Goal: Task Accomplishment & Management: Complete application form

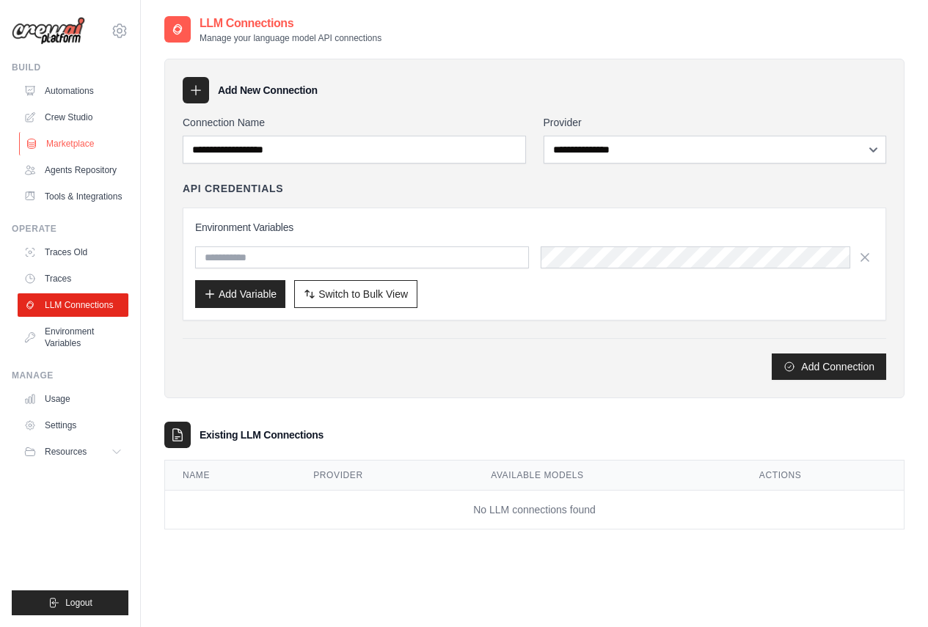
click at [62, 144] on link "Marketplace" at bounding box center [74, 143] width 111 height 23
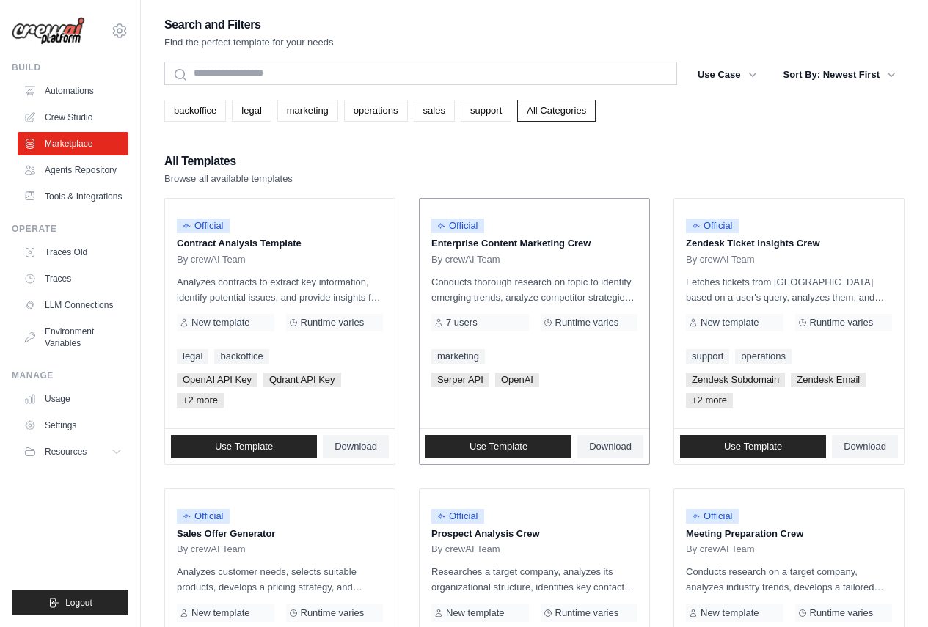
scroll to position [294, 0]
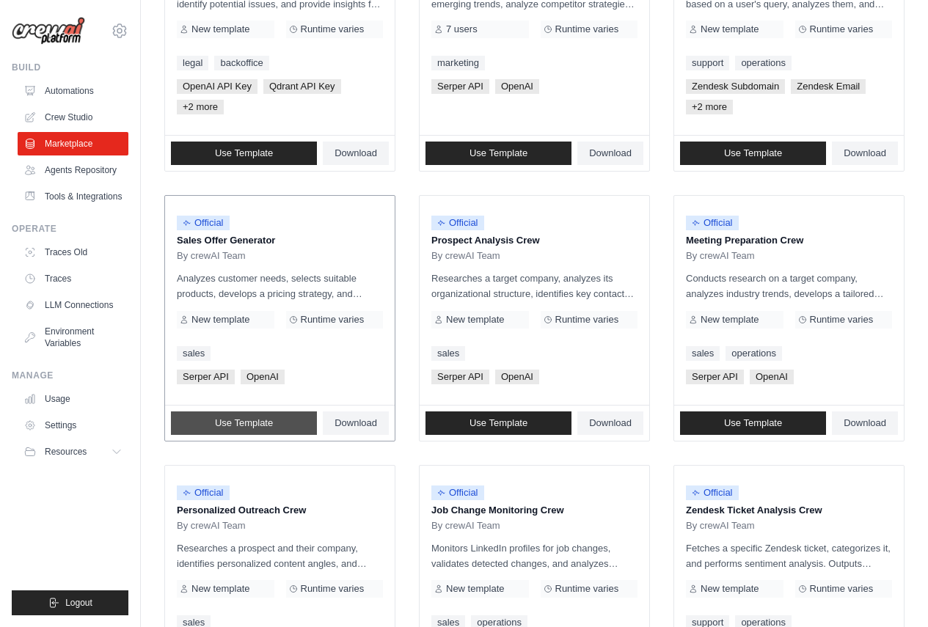
click at [283, 427] on link "Use Template" at bounding box center [244, 423] width 146 height 23
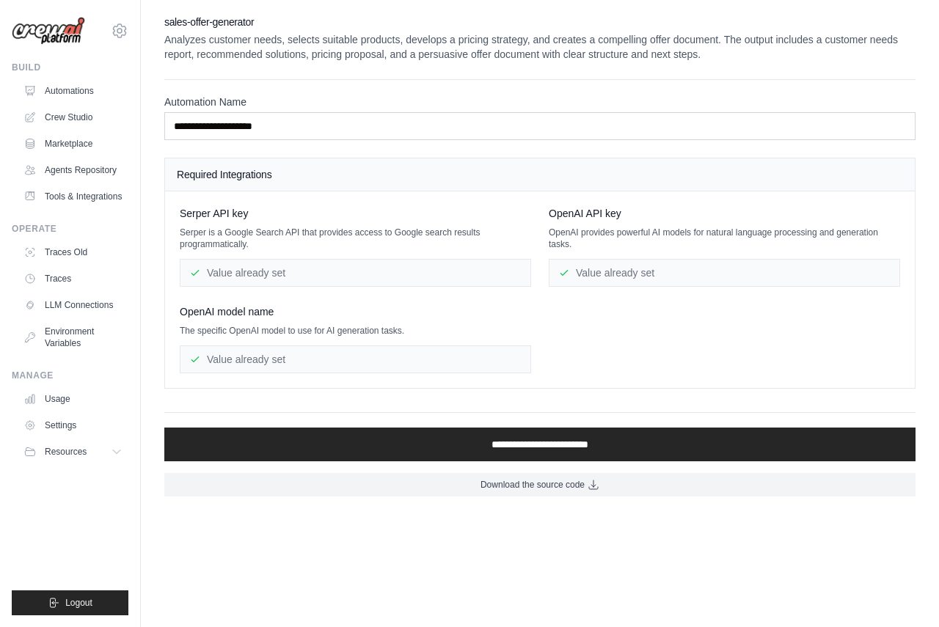
click at [294, 426] on div "**********" at bounding box center [539, 436] width 751 height 49
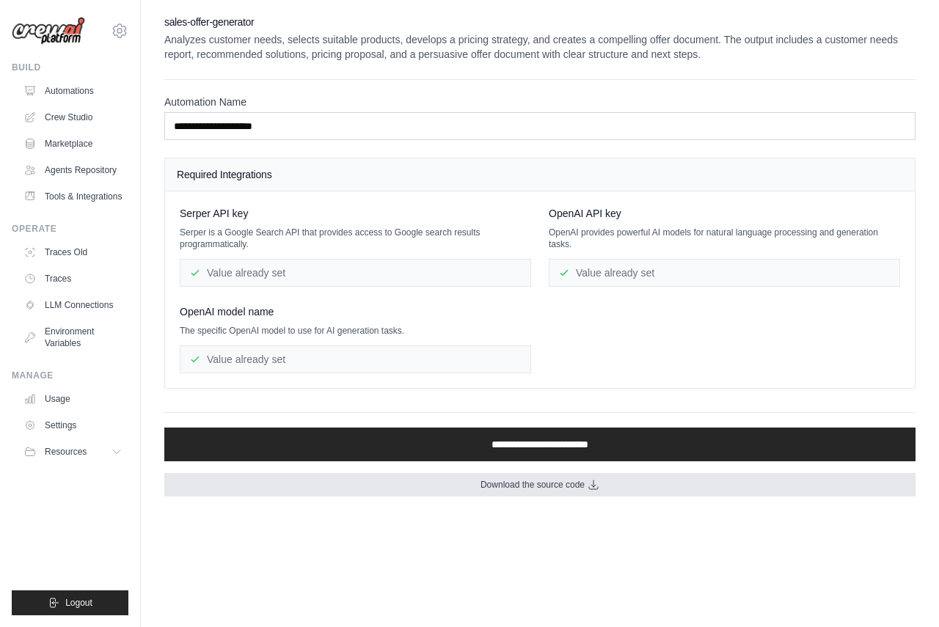
click at [578, 484] on span "Download the source code" at bounding box center [533, 485] width 104 height 12
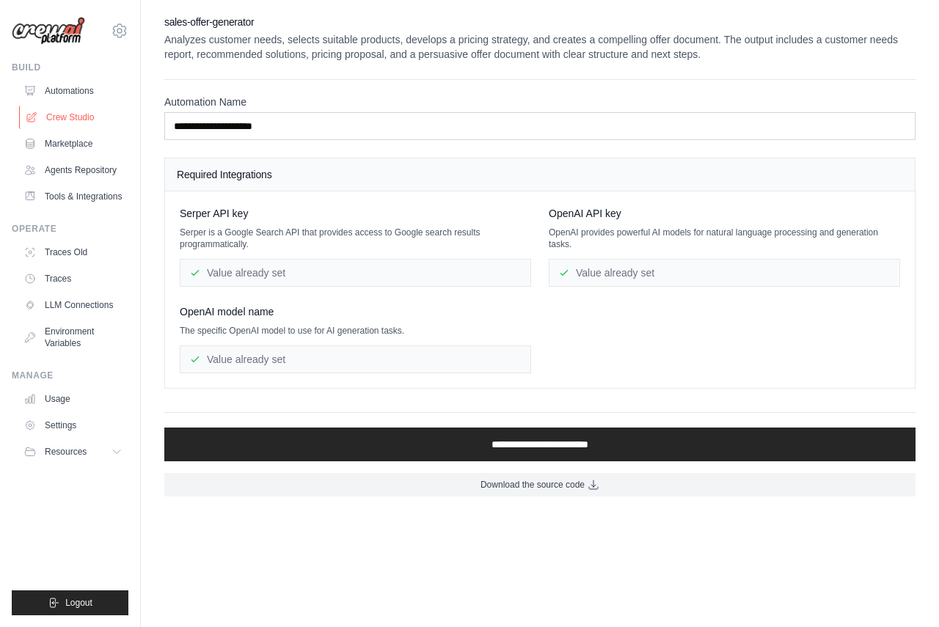
click at [50, 116] on link "Crew Studio" at bounding box center [74, 117] width 111 height 23
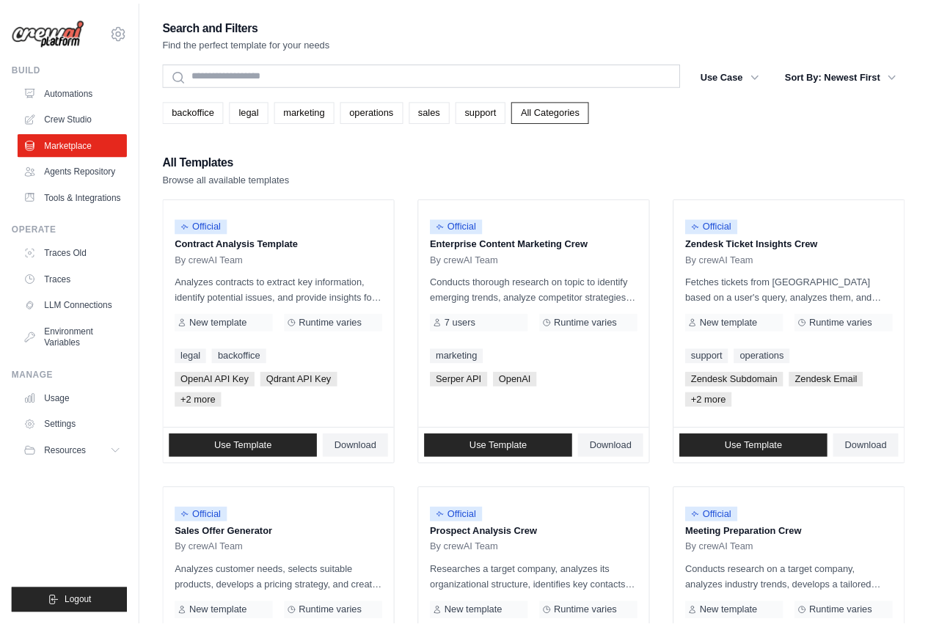
scroll to position [294, 0]
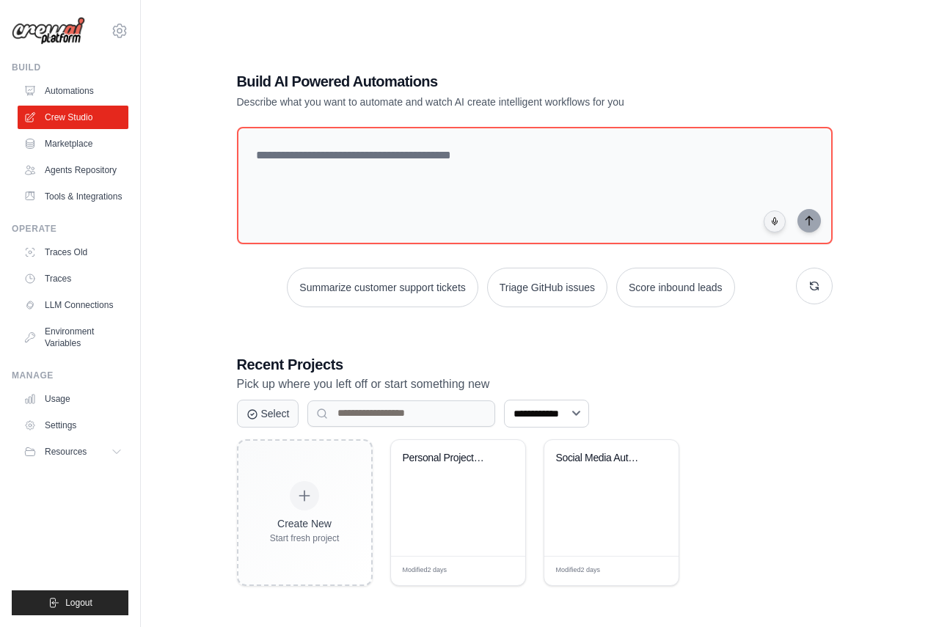
scroll to position [29, 0]
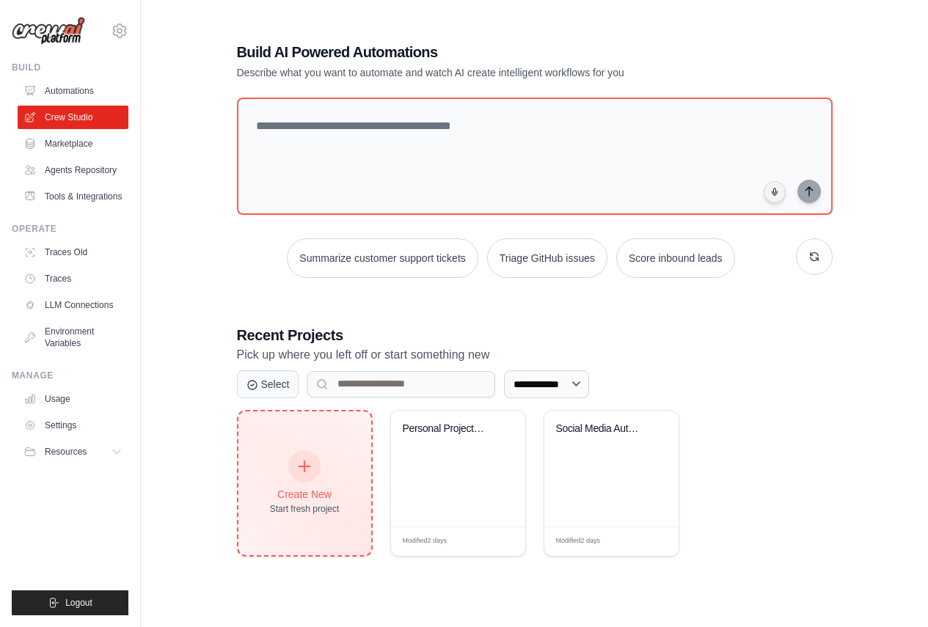
click at [247, 481] on div "Create New Start fresh project" at bounding box center [305, 484] width 133 height 144
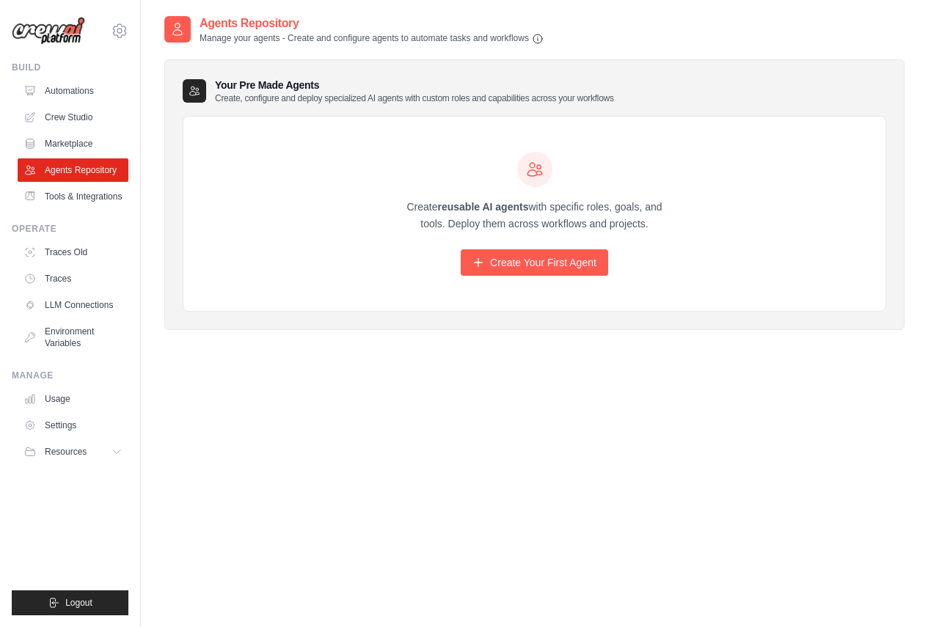
click at [175, 27] on icon at bounding box center [177, 29] width 15 height 15
click at [525, 260] on link "Create Your First Agent" at bounding box center [535, 263] width 148 height 26
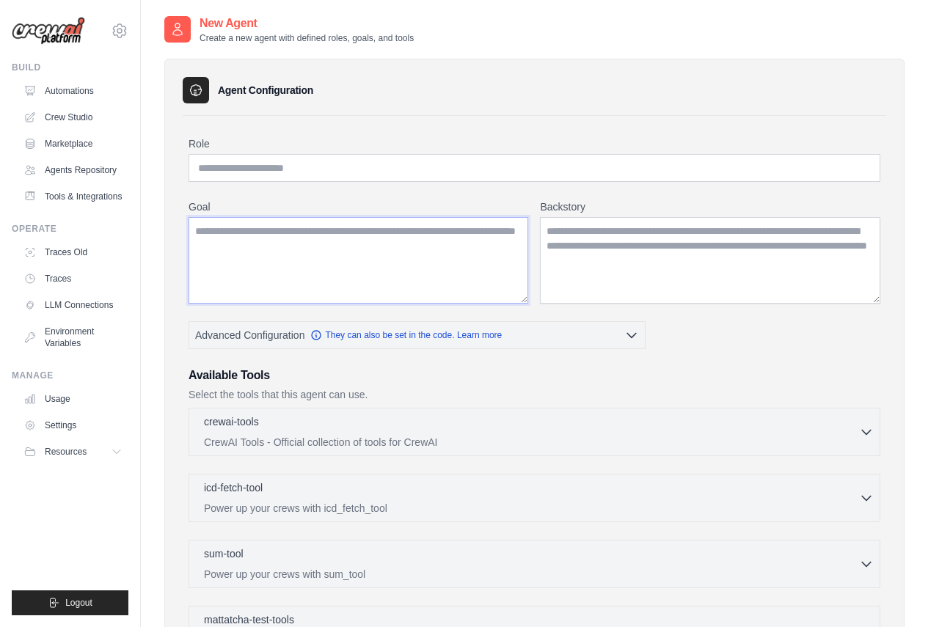
click at [495, 255] on textarea "Goal" at bounding box center [359, 260] width 340 height 87
click at [426, 180] on input "Role" at bounding box center [535, 168] width 692 height 28
click at [574, 262] on textarea "Backstory" at bounding box center [710, 260] width 341 height 87
click at [307, 170] on input "Role" at bounding box center [535, 168] width 692 height 28
type input "*****"
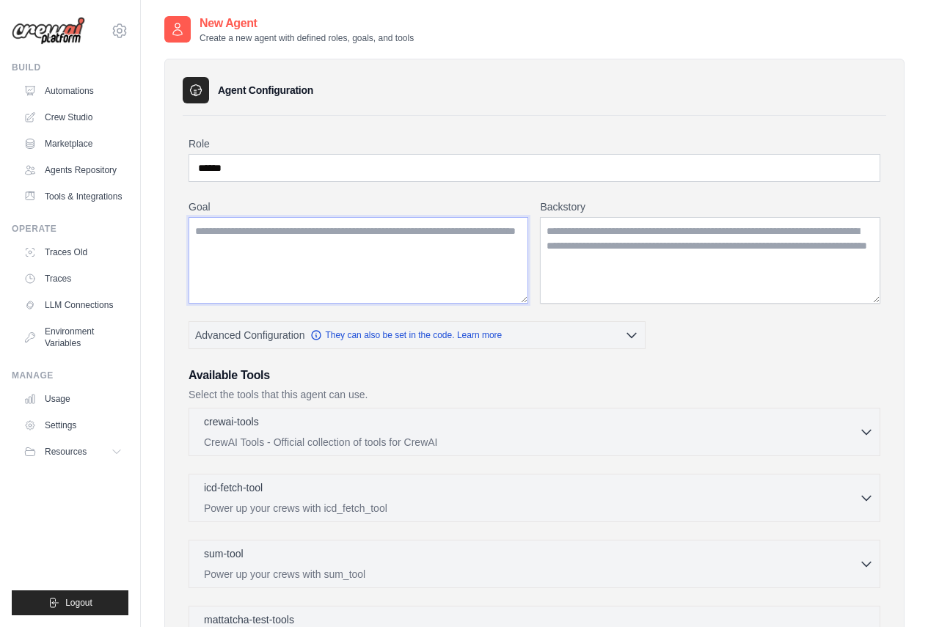
click at [399, 271] on textarea "Goal" at bounding box center [359, 260] width 340 height 87
type textarea "**********"
click at [729, 248] on textarea "Backstory" at bounding box center [710, 260] width 341 height 87
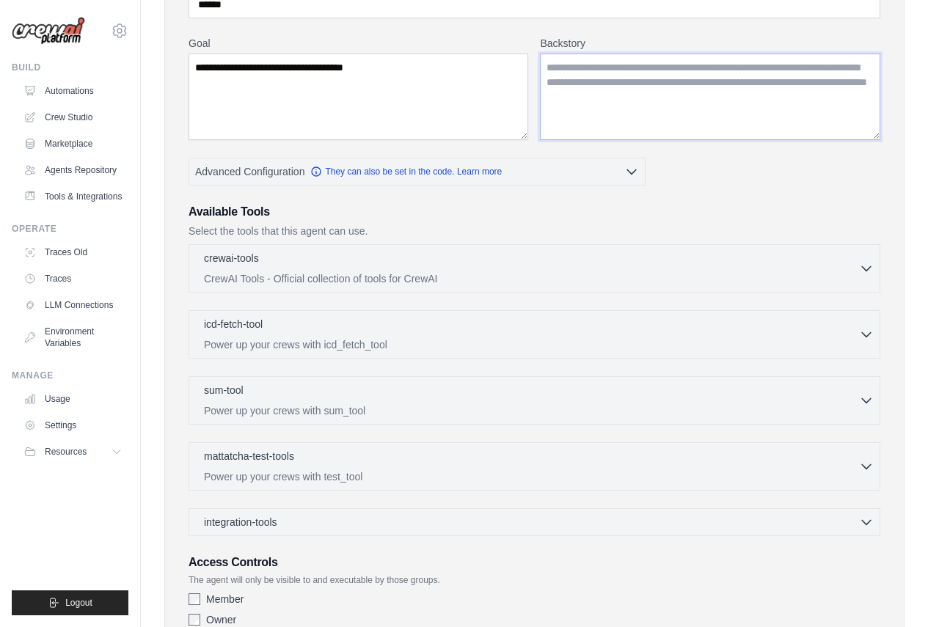
scroll to position [272, 0]
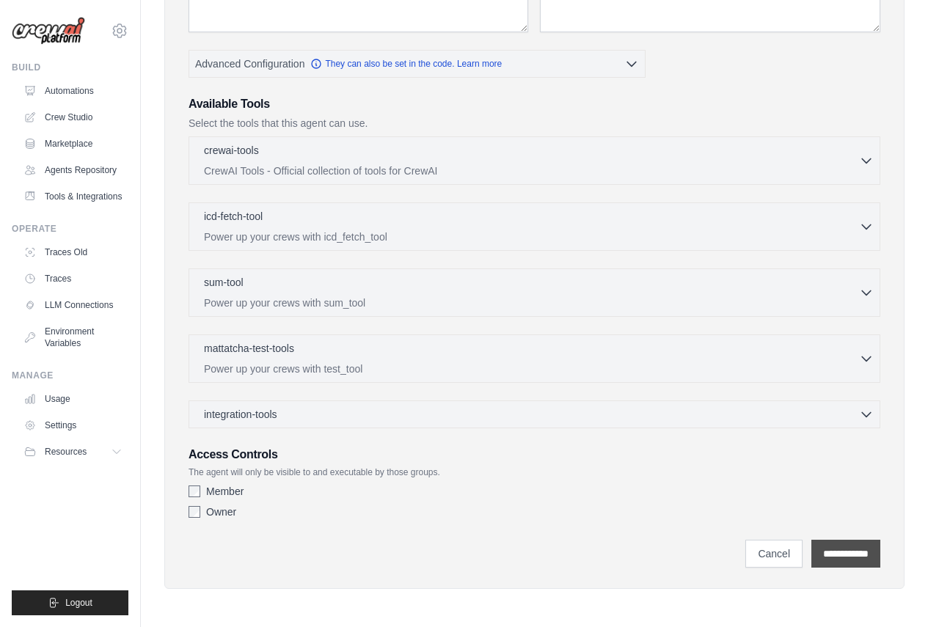
click at [830, 553] on input "**********" at bounding box center [846, 554] width 69 height 28
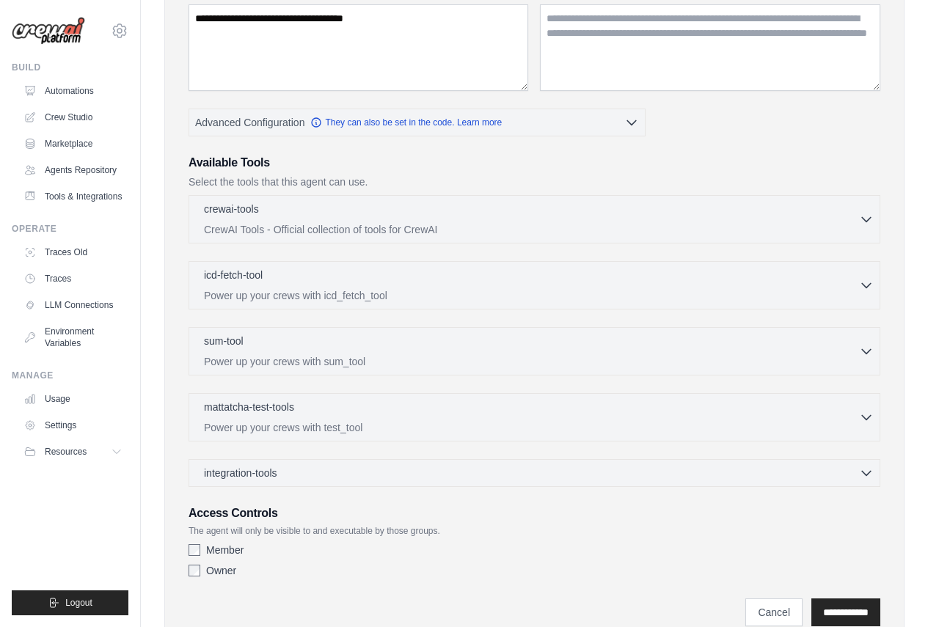
scroll to position [0, 0]
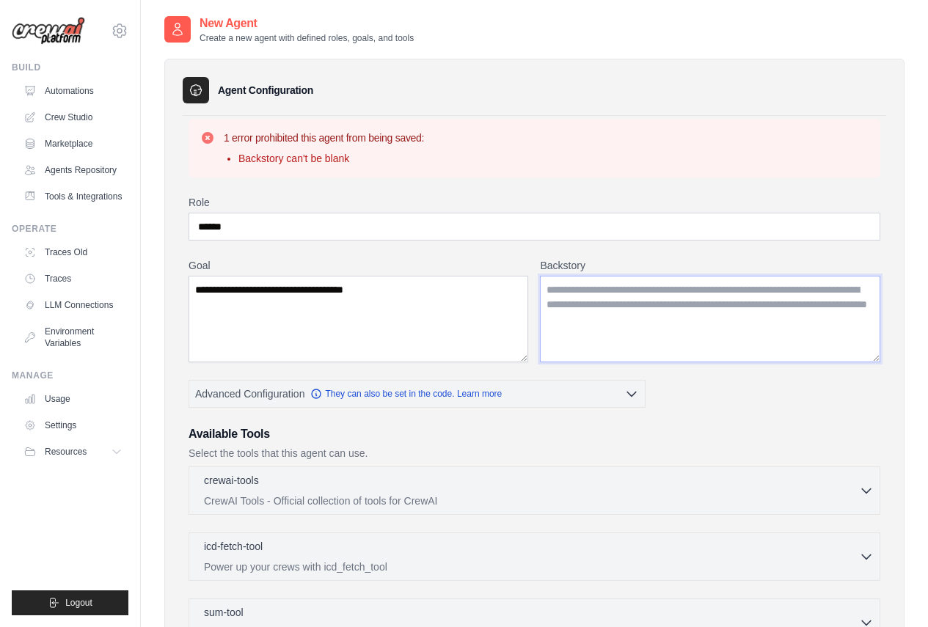
click at [747, 319] on textarea "Backstory" at bounding box center [710, 319] width 341 height 87
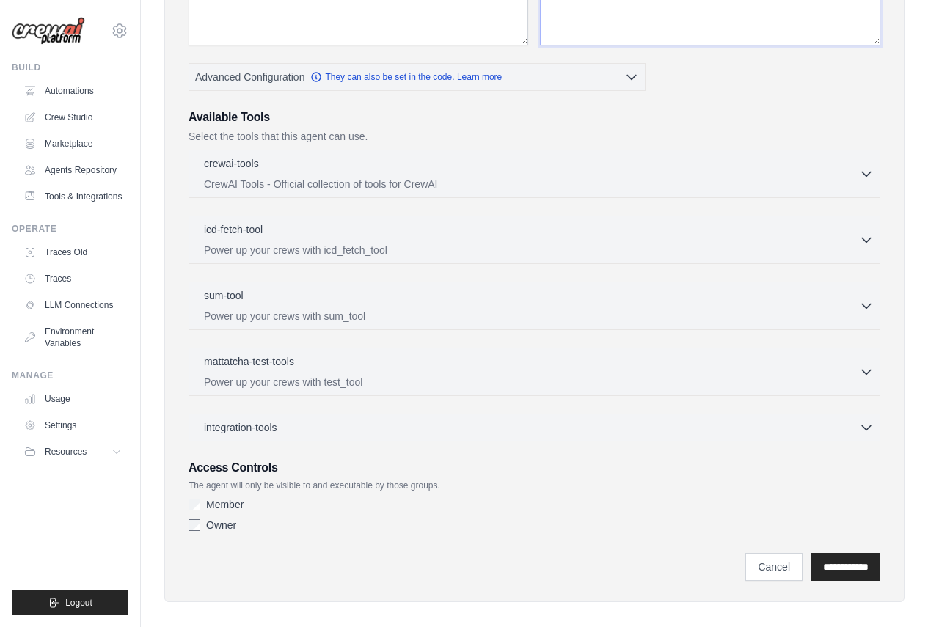
scroll to position [330, 0]
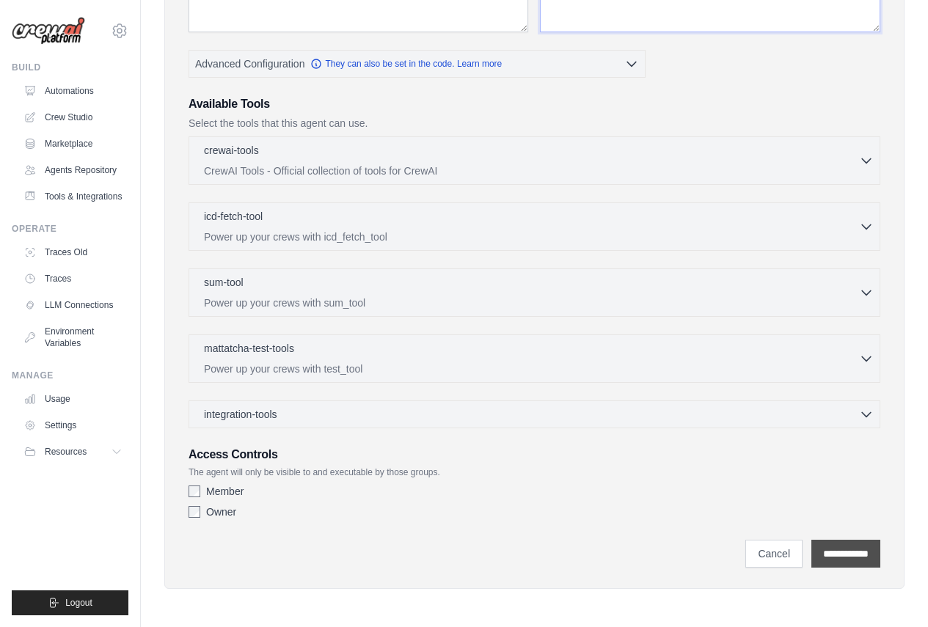
type textarea "**********"
click at [839, 556] on input "**********" at bounding box center [846, 554] width 69 height 28
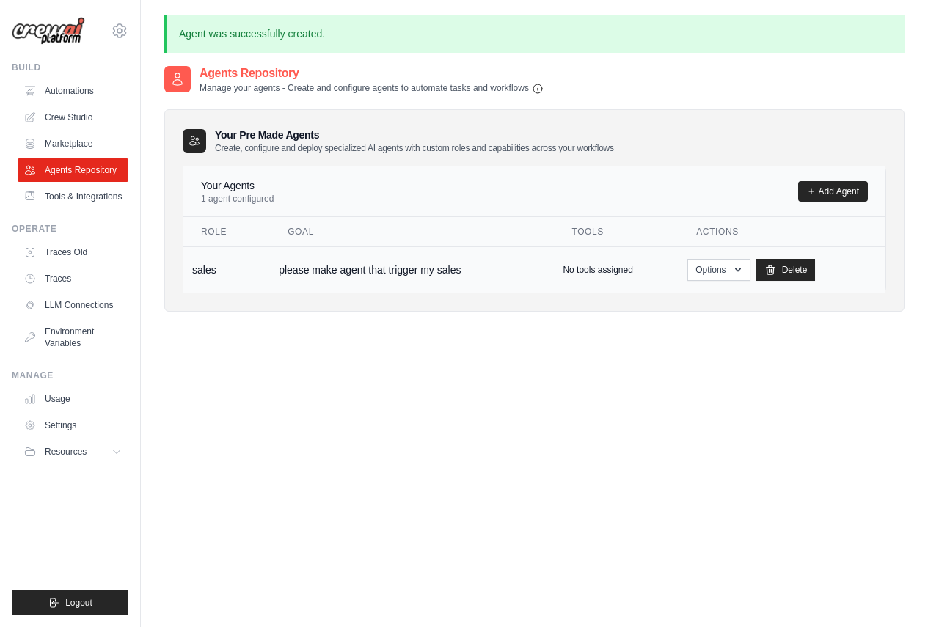
click at [445, 283] on td "please make agent that trigger my sales" at bounding box center [412, 270] width 284 height 46
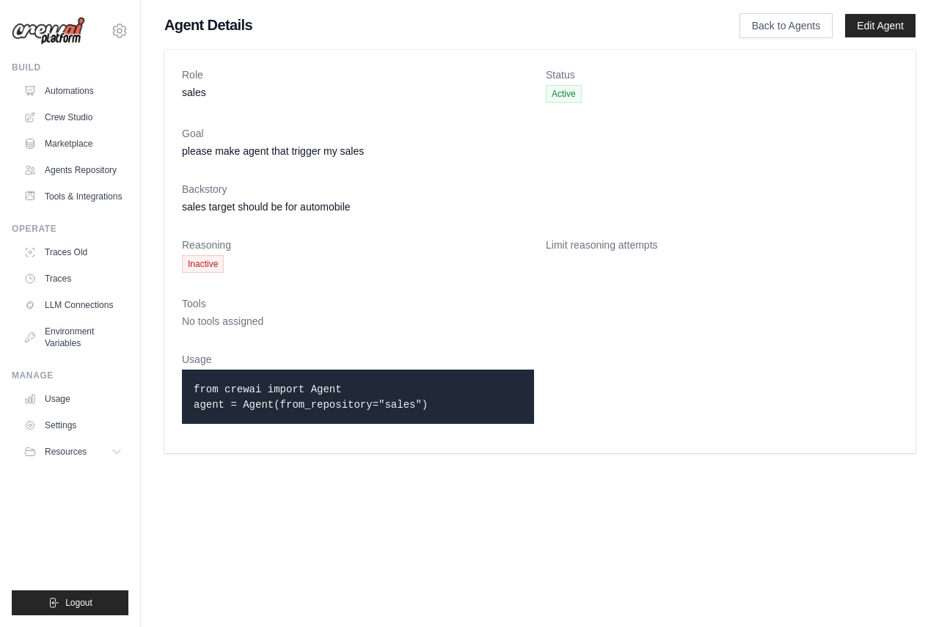
click at [212, 389] on code "from crewai import Agent agent = Agent(from_repository="sales")" at bounding box center [311, 397] width 234 height 27
click at [460, 458] on div "Role sales Status Active Goal please make agent that trigger my sales Backstory…" at bounding box center [540, 251] width 798 height 415
click at [565, 95] on span "Active" at bounding box center [564, 94] width 36 height 18
click at [895, 26] on link "Edit Agent" at bounding box center [880, 25] width 70 height 23
click at [780, 20] on link "Back to Agents" at bounding box center [786, 25] width 93 height 25
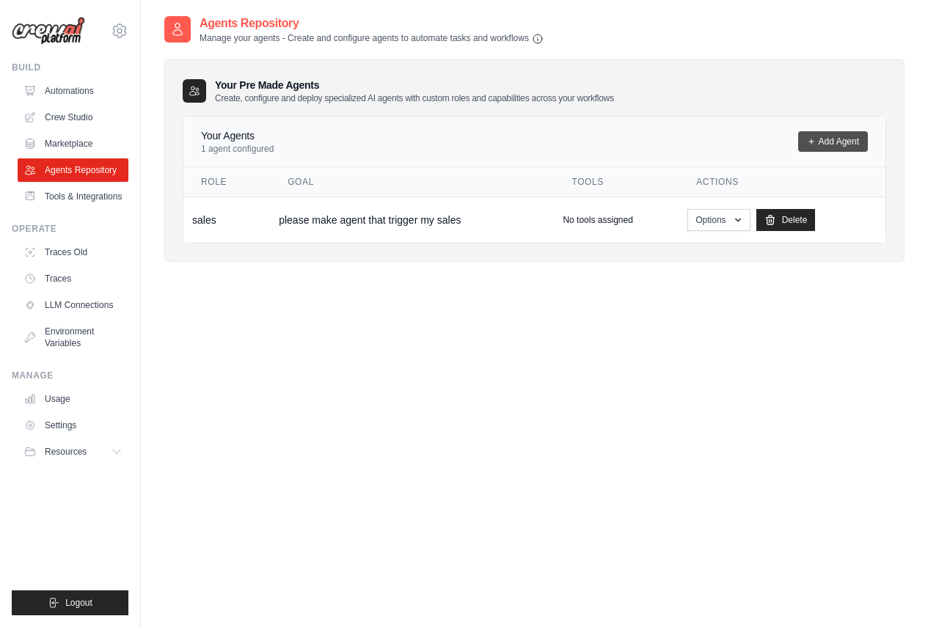
click at [855, 141] on link "Add Agent" at bounding box center [833, 141] width 70 height 21
click at [301, 300] on div "Agents Repository Manage your agents - Create and configure agents to automate …" at bounding box center [534, 328] width 740 height 627
drag, startPoint x: 232, startPoint y: 189, endPoint x: 573, endPoint y: 266, distance: 349.8
click at [238, 189] on th "Role" at bounding box center [226, 182] width 87 height 30
click at [603, 183] on th "Tools" at bounding box center [616, 182] width 125 height 30
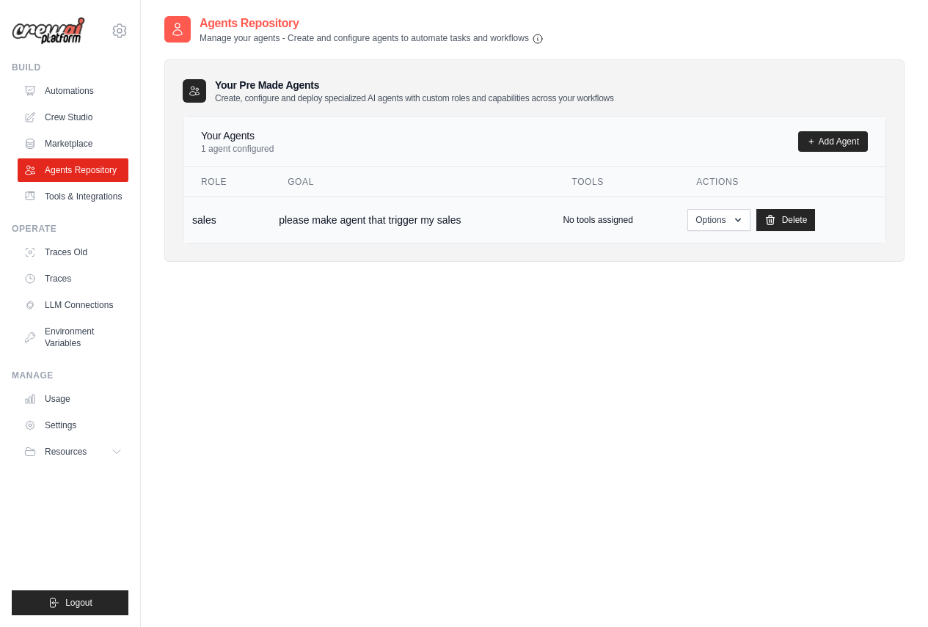
click at [617, 222] on p "No tools assigned" at bounding box center [598, 220] width 70 height 12
click at [742, 221] on icon "button" at bounding box center [738, 220] width 12 height 12
click at [681, 250] on link "Show" at bounding box center [698, 253] width 106 height 26
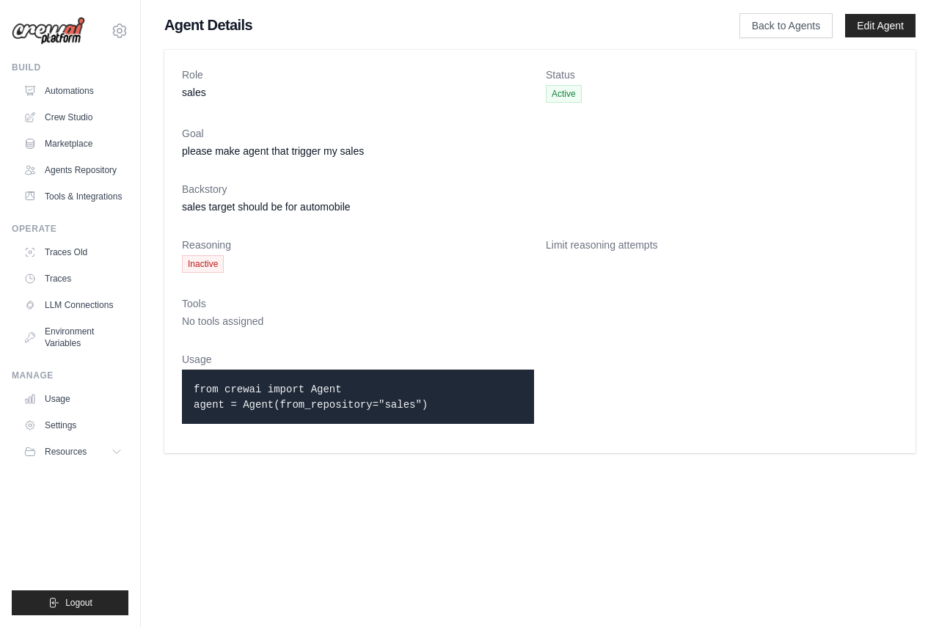
click at [487, 357] on dt "Usage" at bounding box center [358, 359] width 352 height 15
click at [398, 402] on code "from crewai import Agent agent = Agent(from_repository="sales")" at bounding box center [311, 397] width 234 height 27
click at [423, 407] on p "from crewai import Agent agent = Agent(from_repository="sales")" at bounding box center [358, 397] width 329 height 31
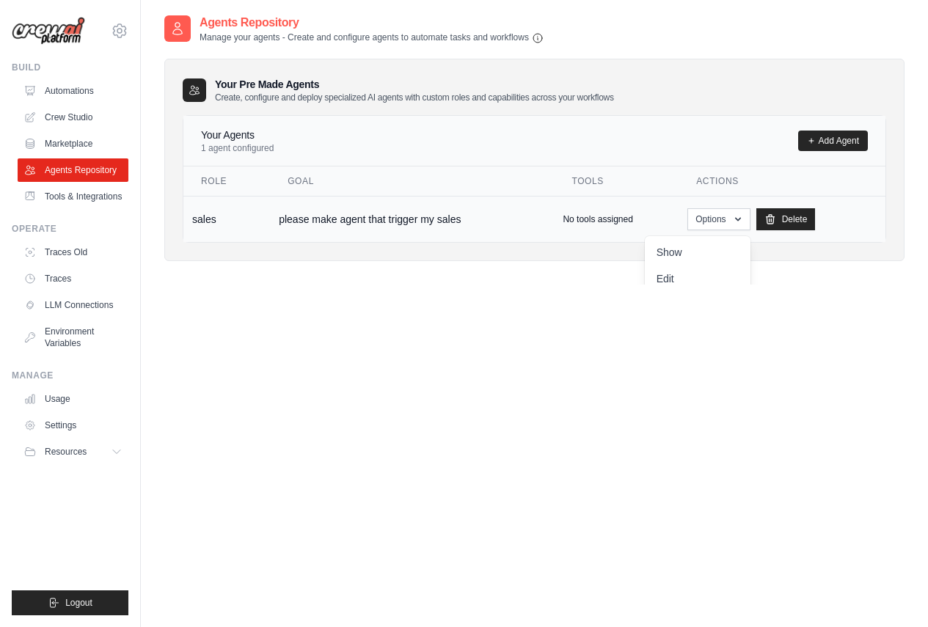
scroll to position [29, 0]
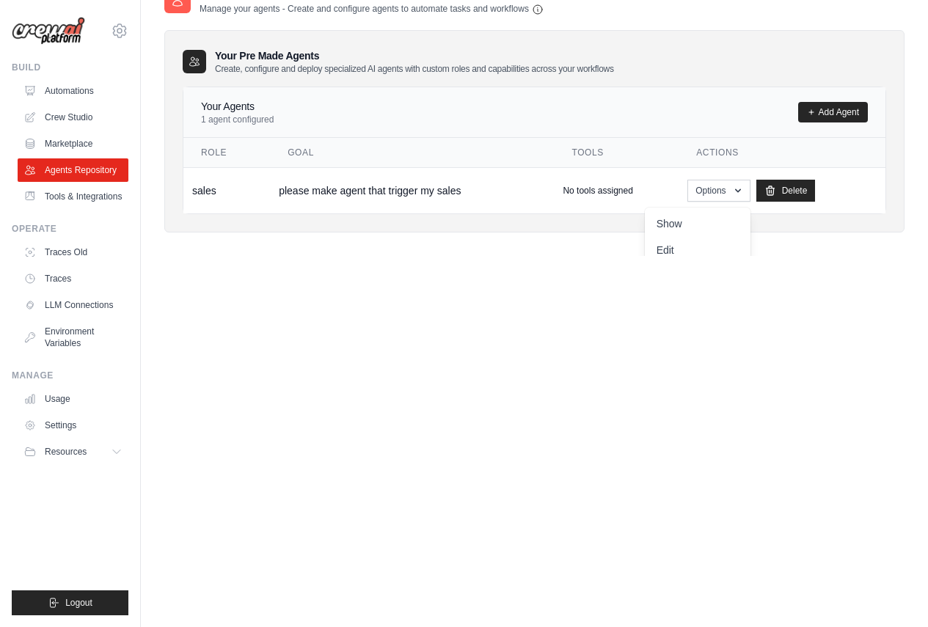
click at [575, 426] on div "Agents Repository Manage your agents - Create and configure agents to automate …" at bounding box center [534, 298] width 740 height 627
click at [574, 427] on div "Agents Repository Manage your agents - Create and configure agents to automate …" at bounding box center [534, 298] width 740 height 627
click at [603, 434] on div "Agents Repository Manage your agents - Create and configure agents to automate …" at bounding box center [534, 298] width 740 height 627
click at [101, 194] on link "Tools & Integrations" at bounding box center [74, 196] width 111 height 23
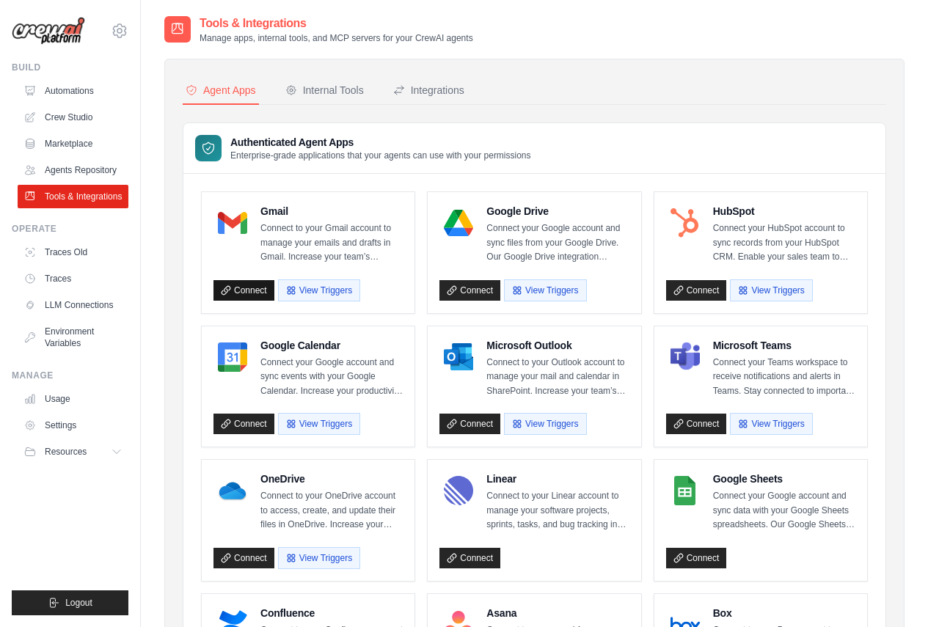
click at [247, 291] on link "Connect" at bounding box center [244, 290] width 61 height 21
click at [355, 83] on div "Internal Tools" at bounding box center [324, 90] width 79 height 15
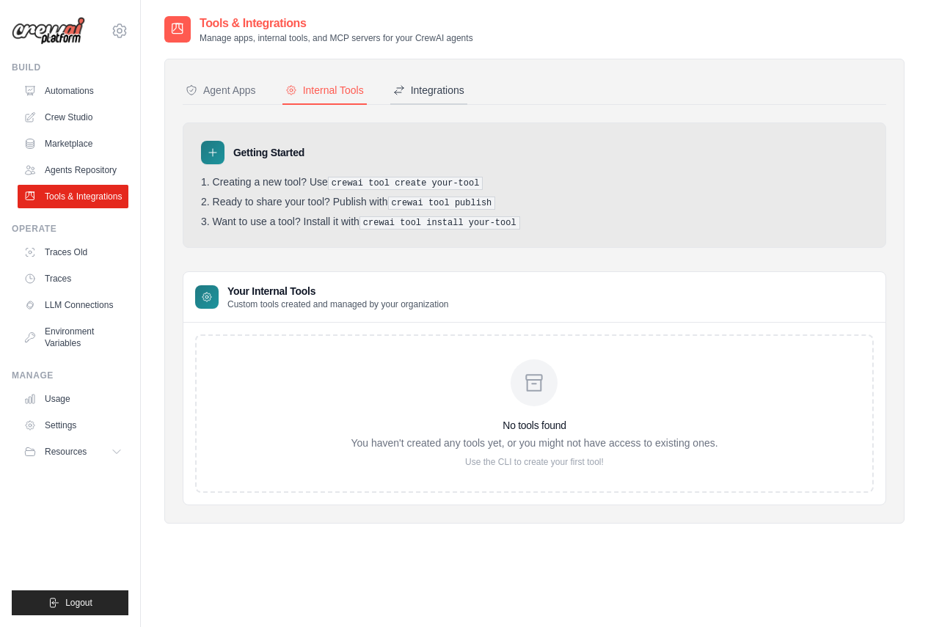
click at [443, 92] on div "Integrations" at bounding box center [428, 90] width 71 height 15
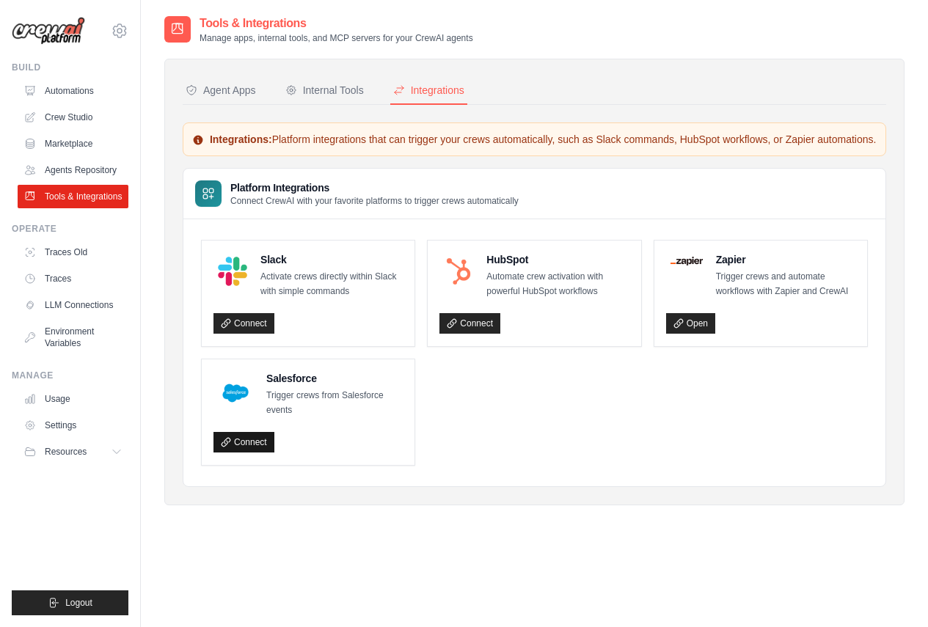
click at [243, 453] on link "Connect" at bounding box center [244, 442] width 61 height 21
